Goal: Task Accomplishment & Management: Manage account settings

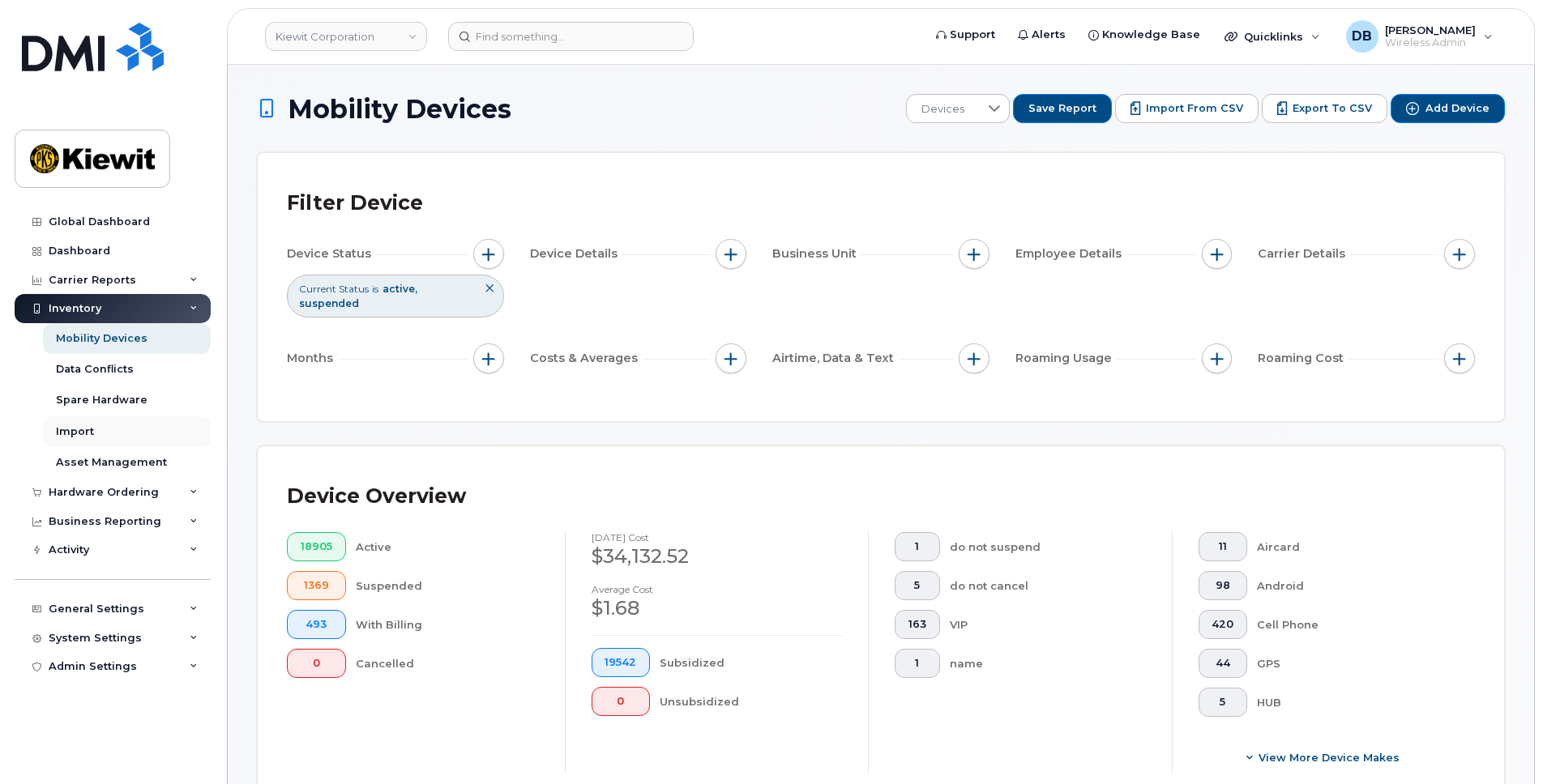
scroll to position [0, 469]
click at [97, 630] on div "System Settings" at bounding box center [113, 638] width 197 height 29
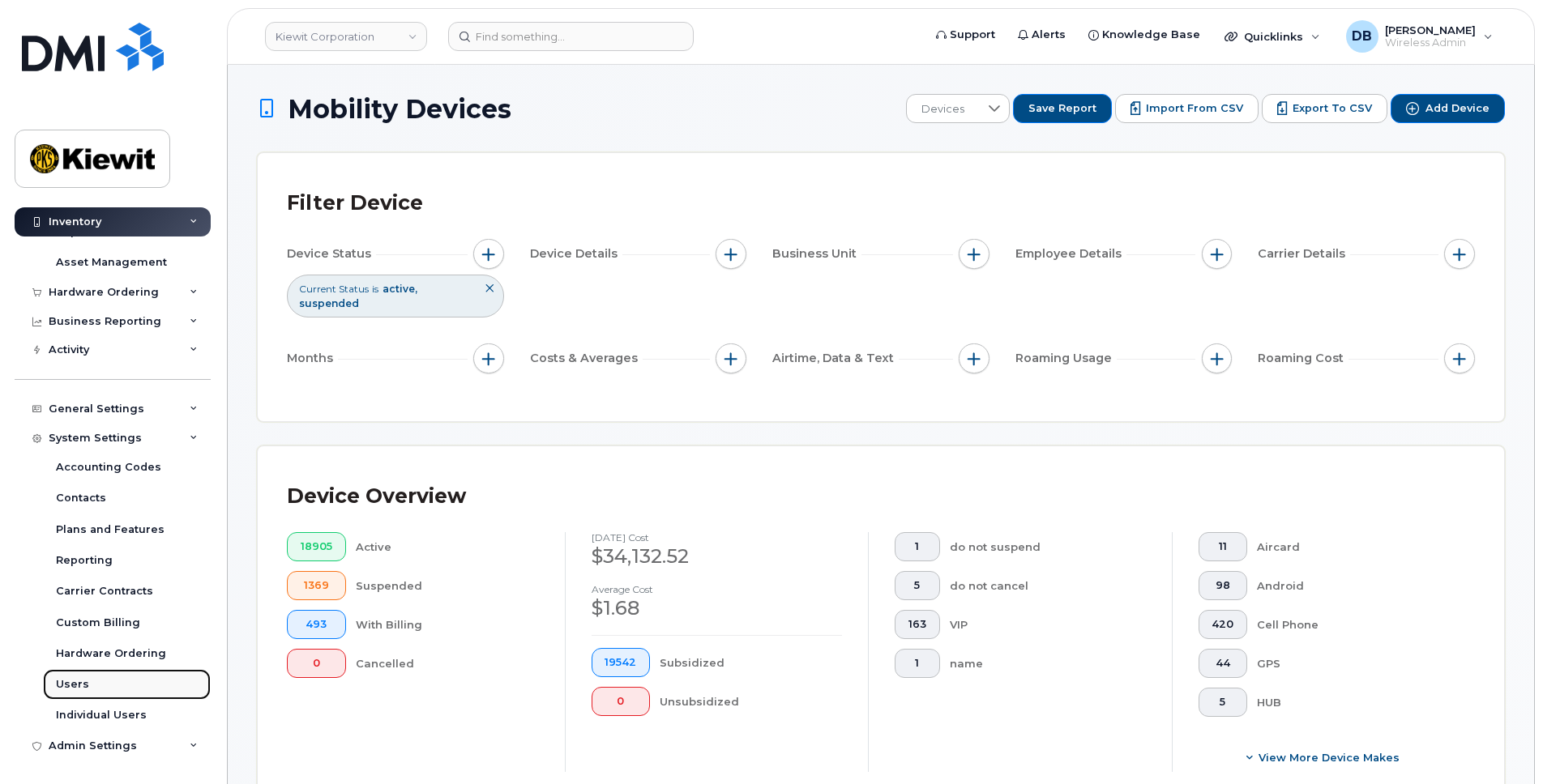
click at [79, 677] on link "Users" at bounding box center [127, 684] width 167 height 31
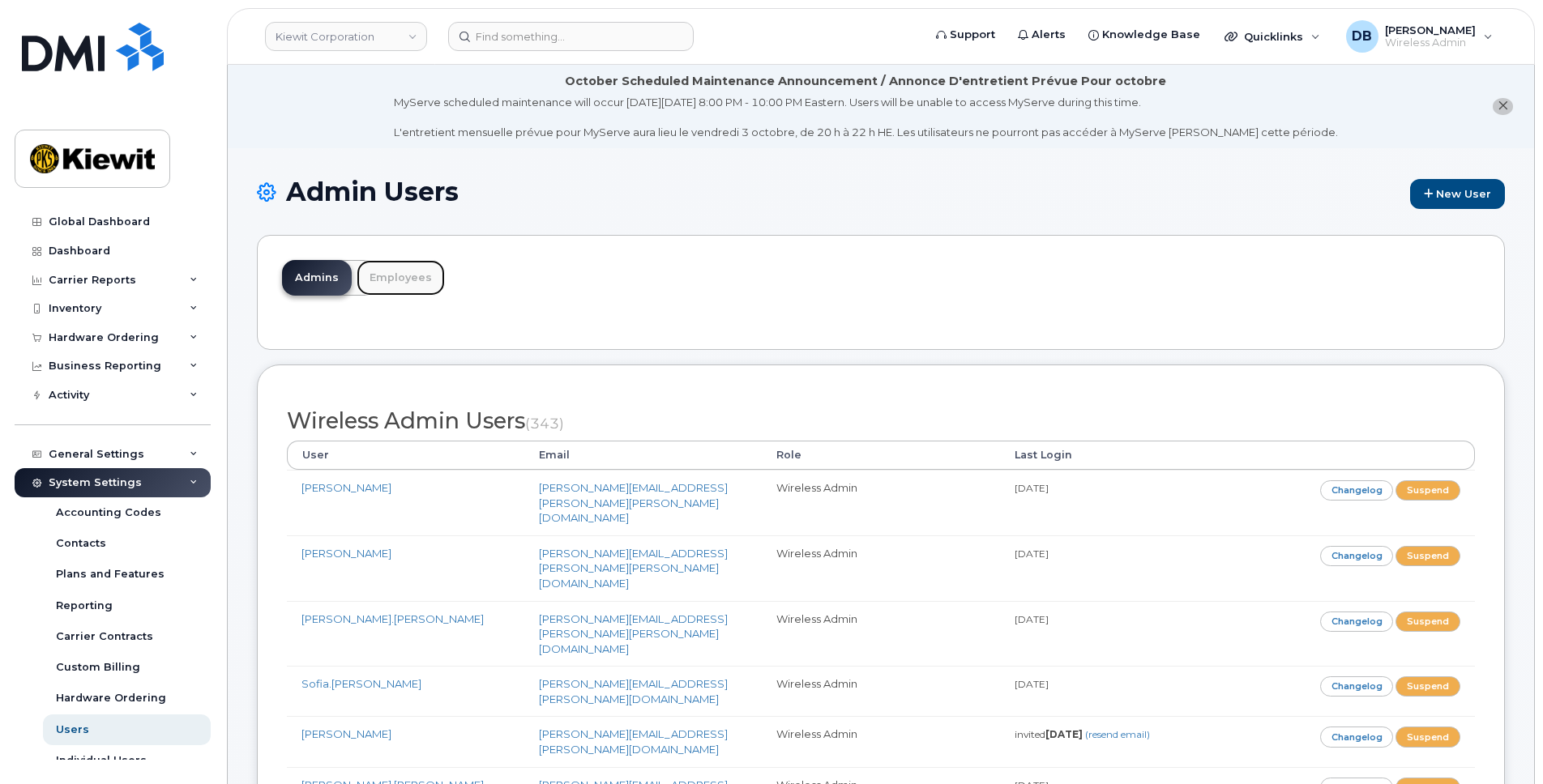
click at [389, 267] on link "Employees" at bounding box center [401, 278] width 88 height 36
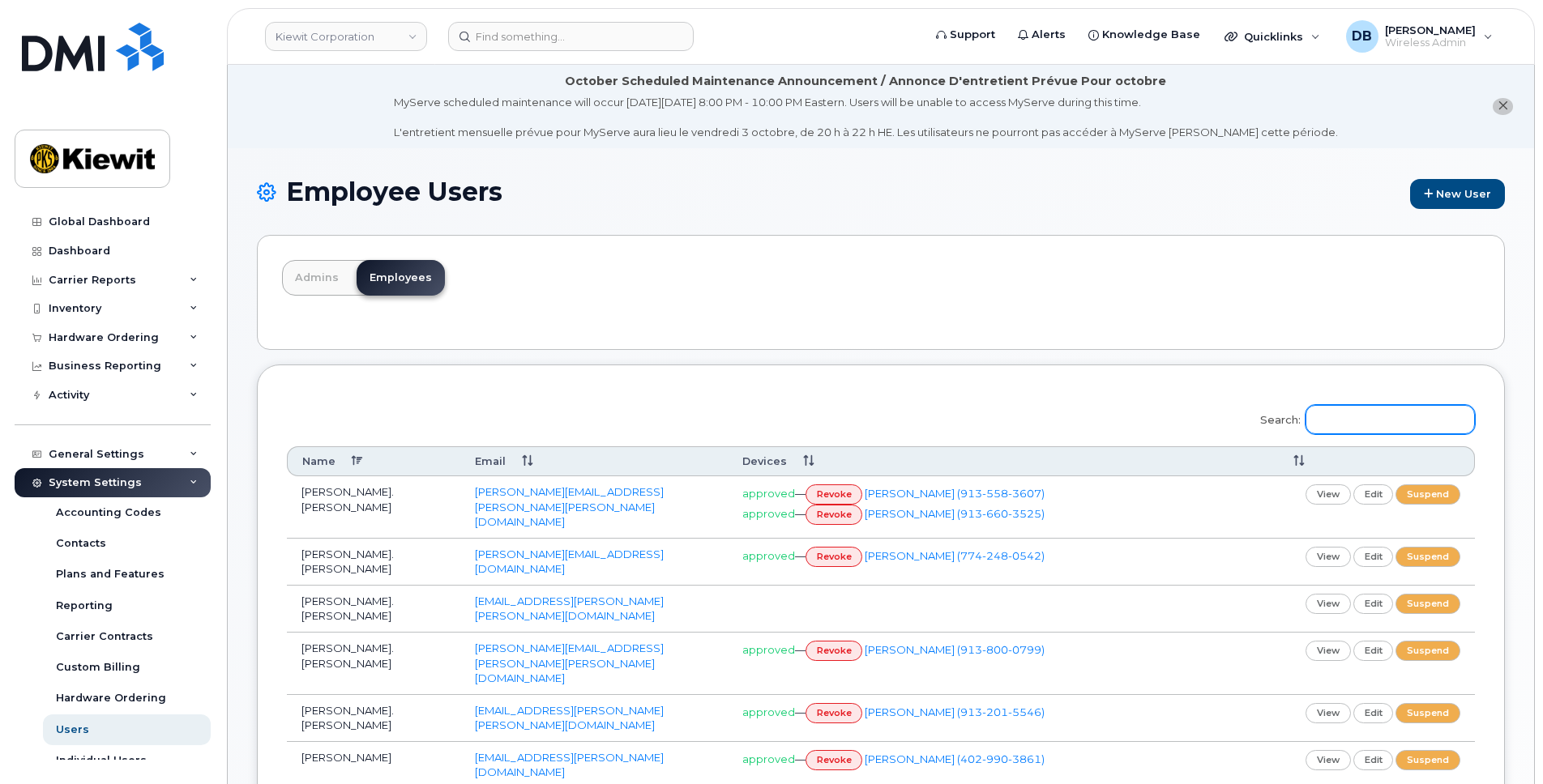
click at [1392, 415] on input "Search:" at bounding box center [1390, 419] width 169 height 29
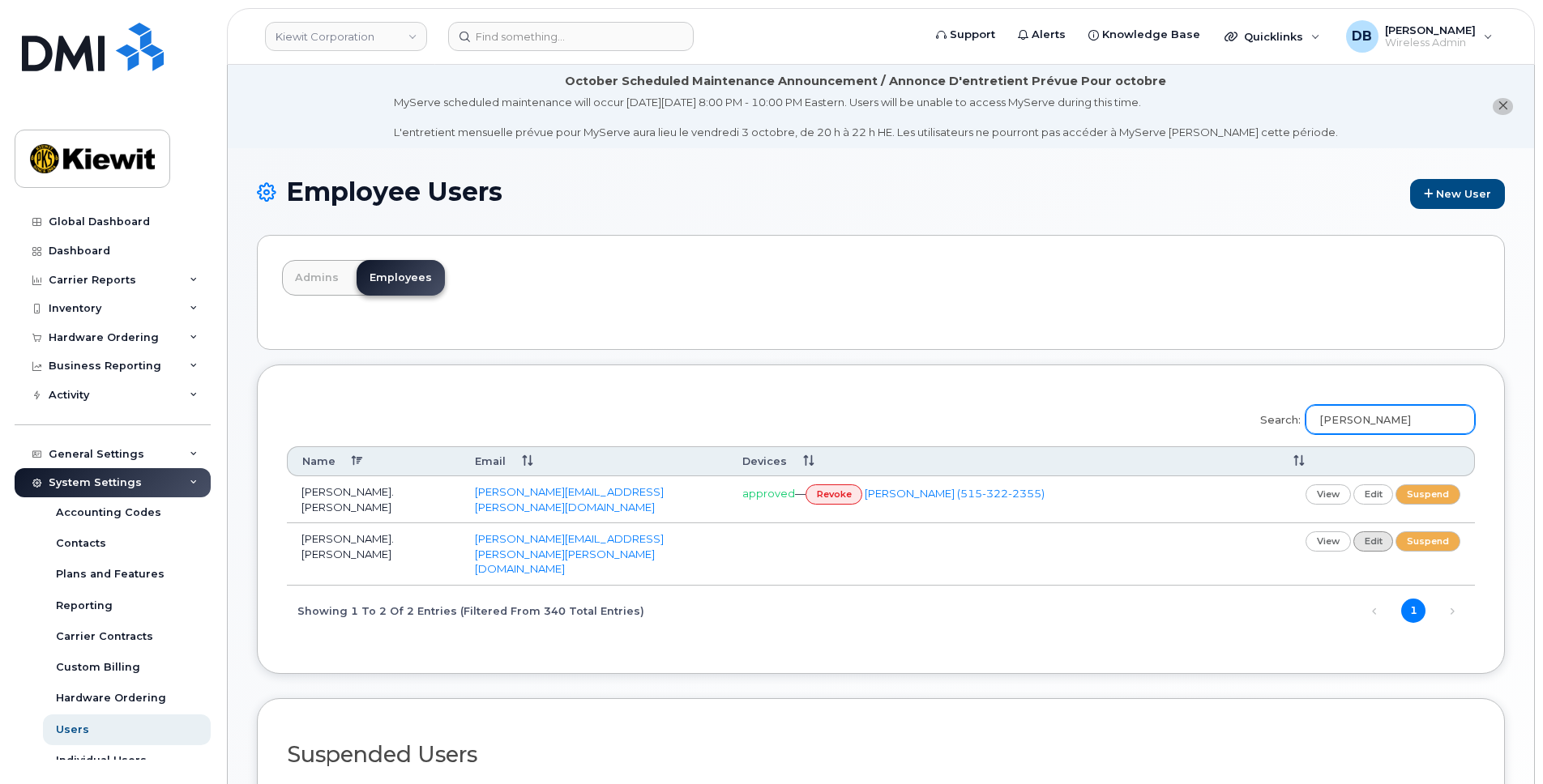
type input "sherri"
click at [1375, 536] on link "edit" at bounding box center [1373, 541] width 40 height 21
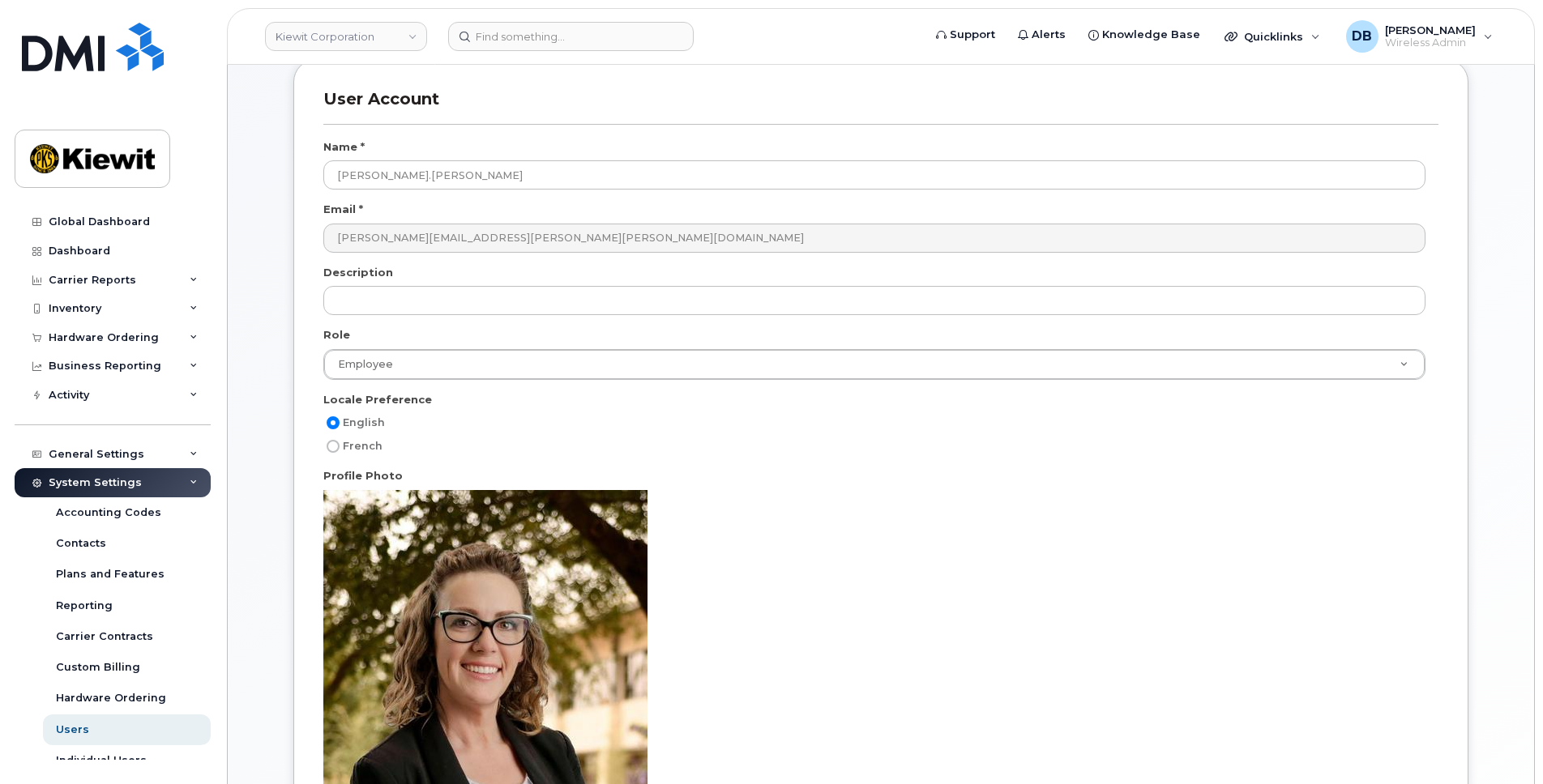
scroll to position [15, 0]
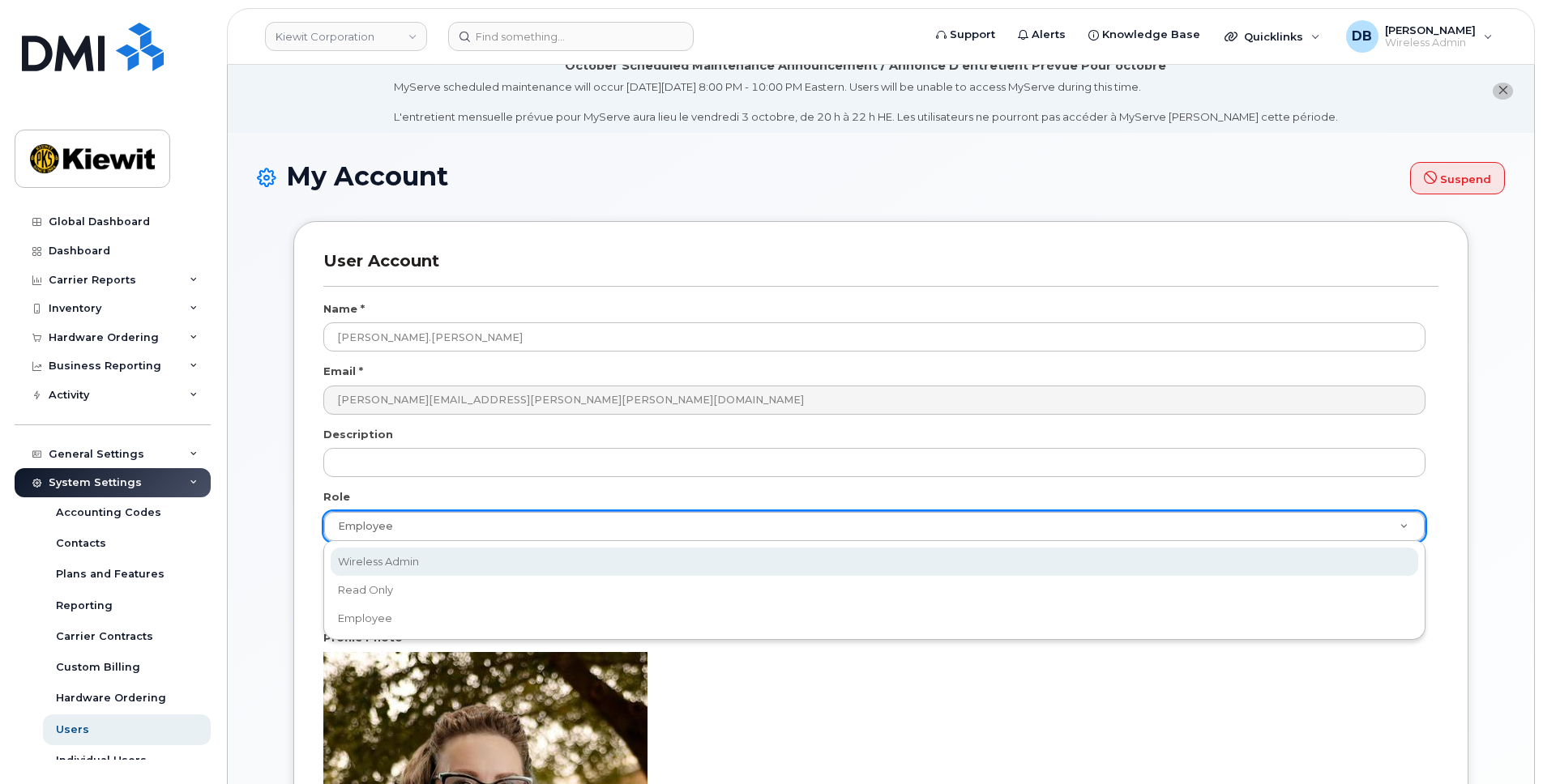
select select "wireless_admin"
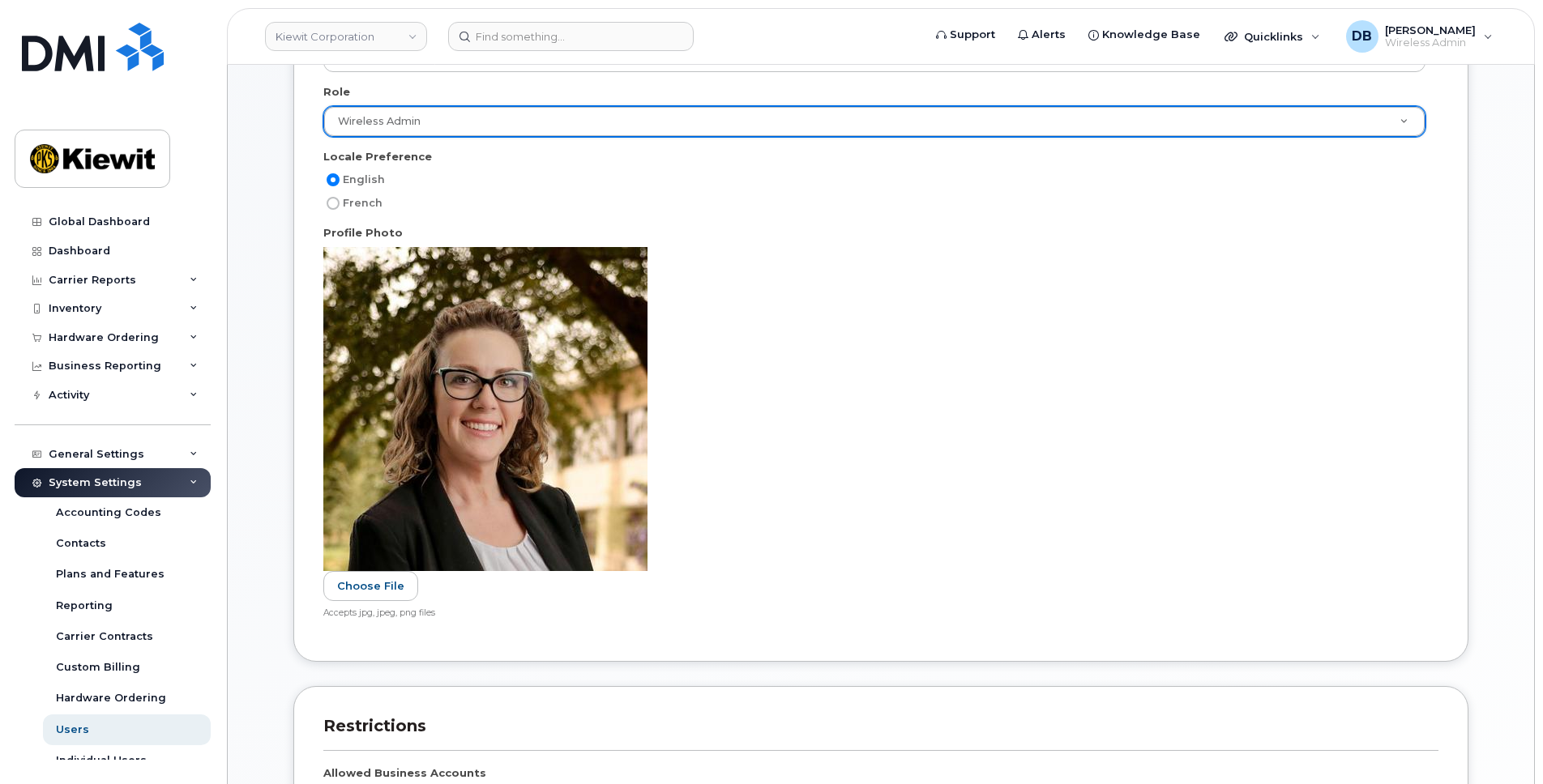
scroll to position [745, 0]
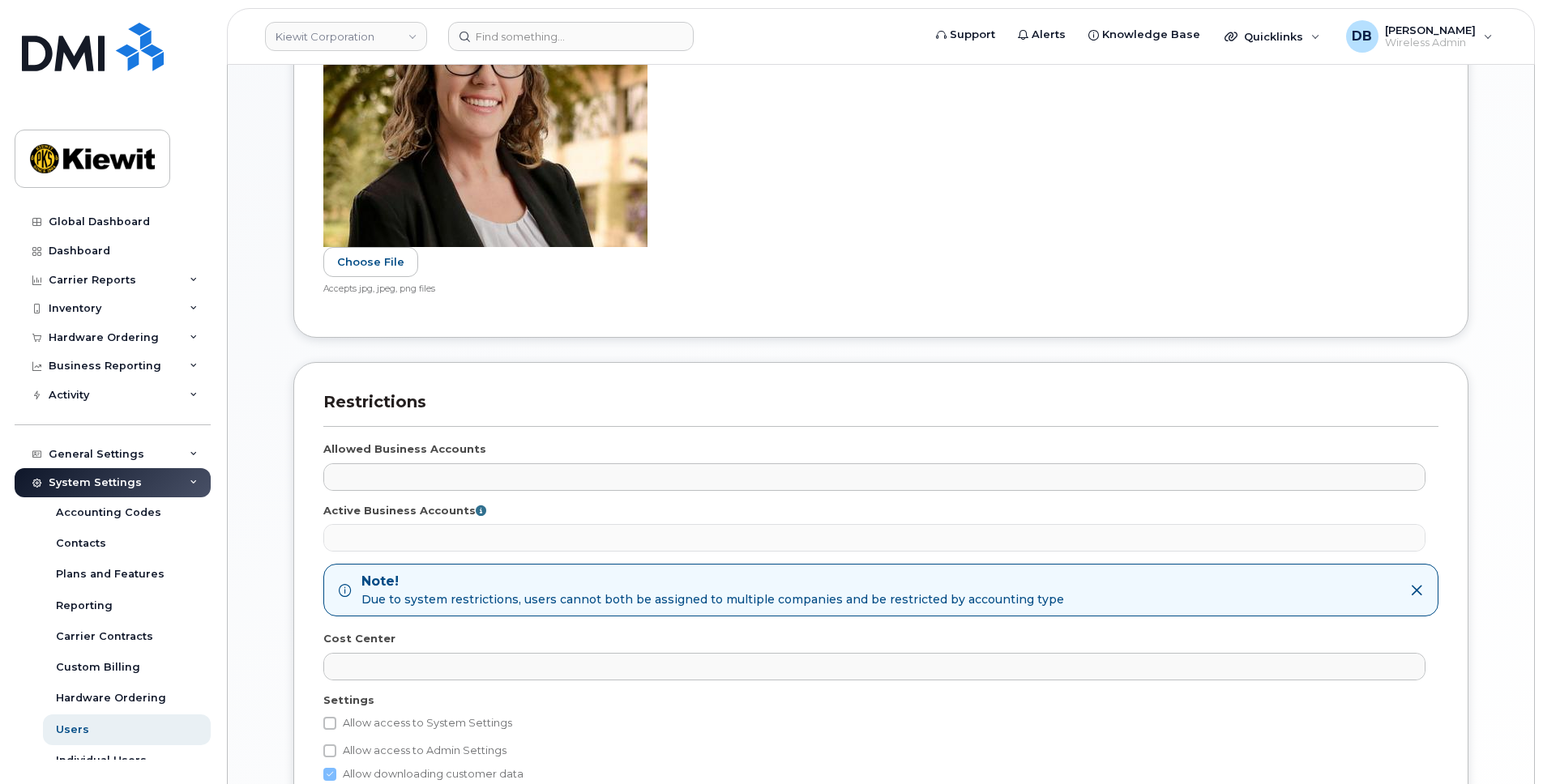
click at [340, 719] on label "Allow access to System Settings" at bounding box center [417, 723] width 189 height 20
click at [337, 719] on input "Allow access to System Settings" at bounding box center [330, 724] width 13 height 13
checkbox input "true"
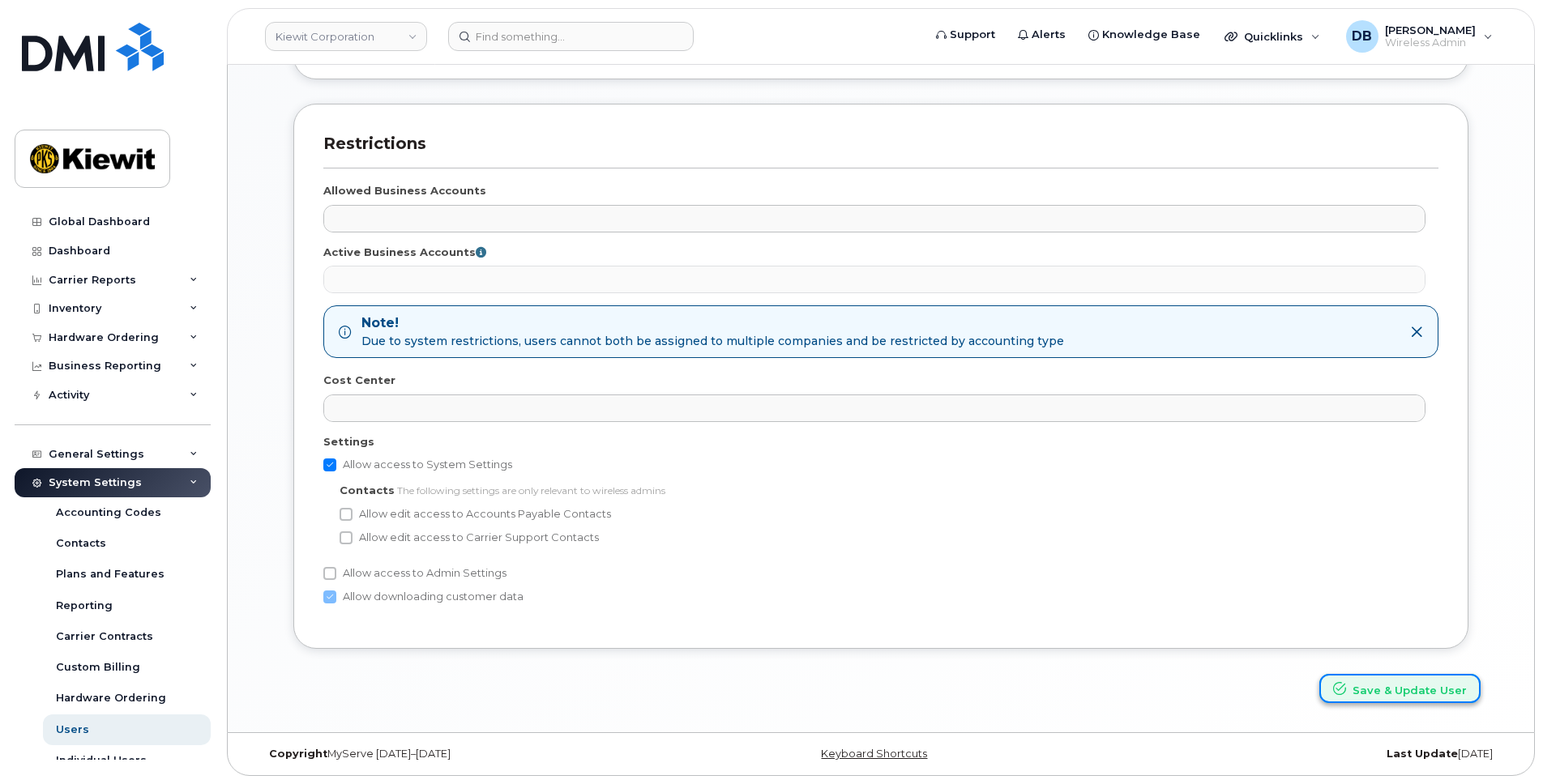
drag, startPoint x: 1397, startPoint y: 689, endPoint x: 1407, endPoint y: 684, distance: 11.2
click at [1397, 688] on button "Save & Update User" at bounding box center [1399, 689] width 161 height 30
